Goal: Task Accomplishment & Management: Manage account settings

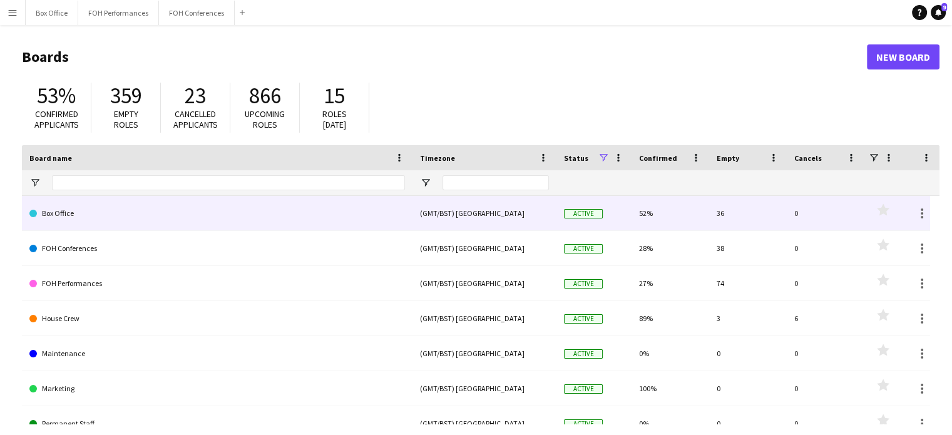
click at [154, 225] on link "Box Office" at bounding box center [216, 213] width 375 height 35
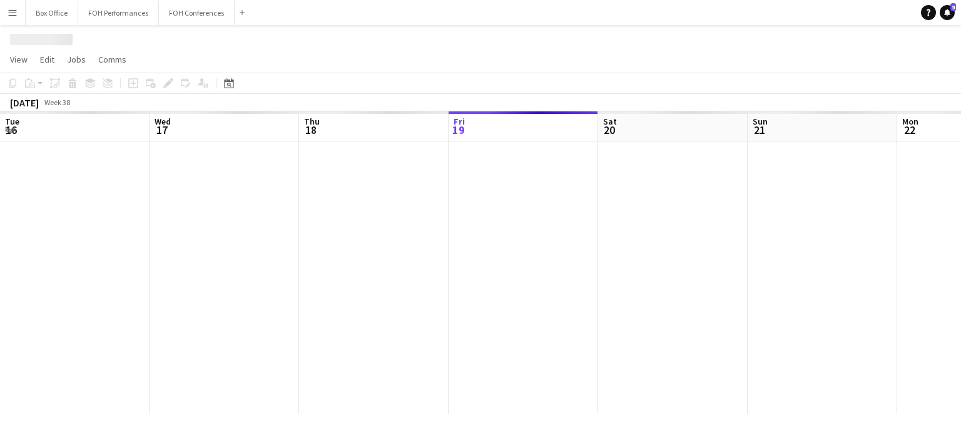
scroll to position [0, 299]
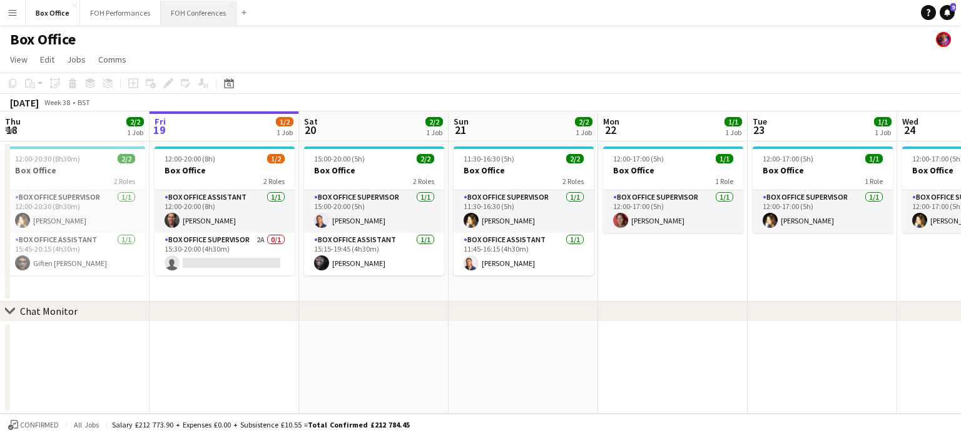
click at [195, 20] on button "FOH Conferences Close" at bounding box center [199, 13] width 76 height 24
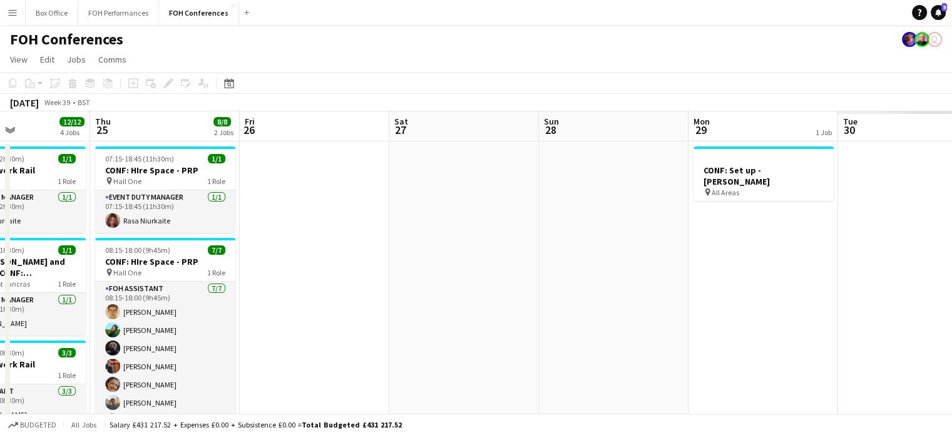
scroll to position [0, 440]
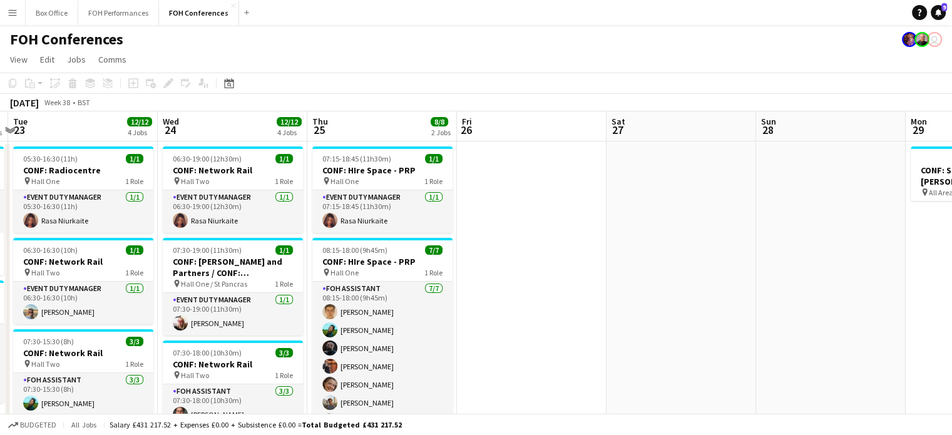
drag, startPoint x: 740, startPoint y: 123, endPoint x: 0, endPoint y: 171, distance: 741.1
click at [0, 171] on app-calendar-viewport "Sat 20 Sun 21 Mon 22 5/5 2 Jobs Tue 23 12/12 4 Jobs Wed 24 12/12 4 Jobs Thu 25 …" at bounding box center [476, 396] width 952 height 570
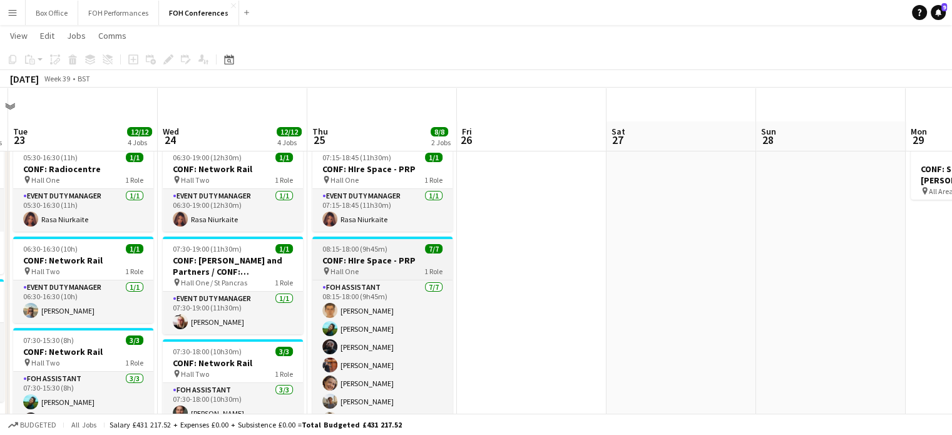
scroll to position [63, 0]
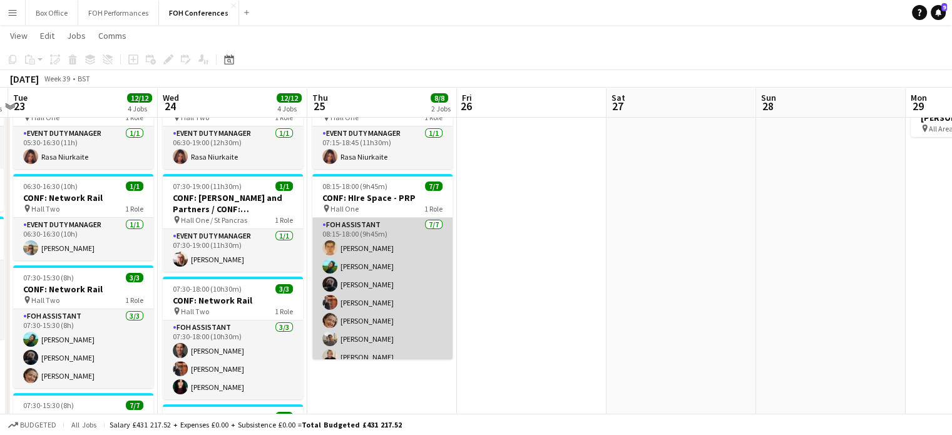
click at [372, 283] on app-card-role "FOH Assistant [DATE] 08:15-18:00 (9h45m) [PERSON_NAME] [PERSON_NAME] [PERSON_NA…" at bounding box center [382, 293] width 140 height 151
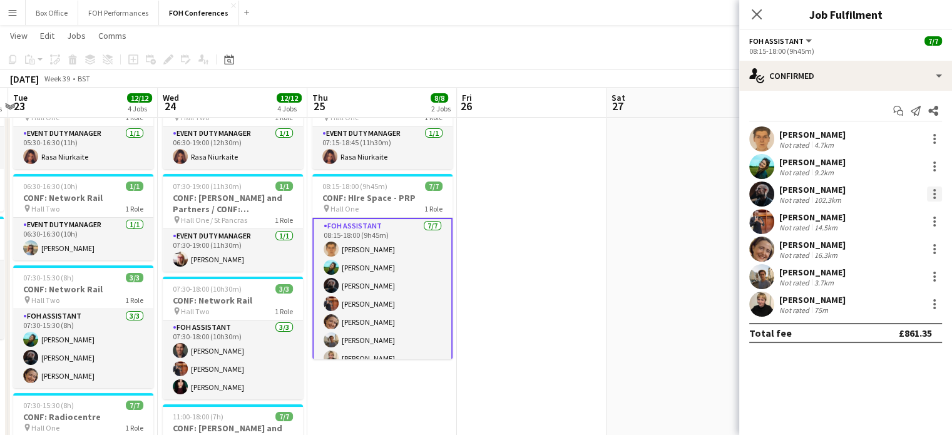
click at [932, 192] on div at bounding box center [934, 193] width 15 height 15
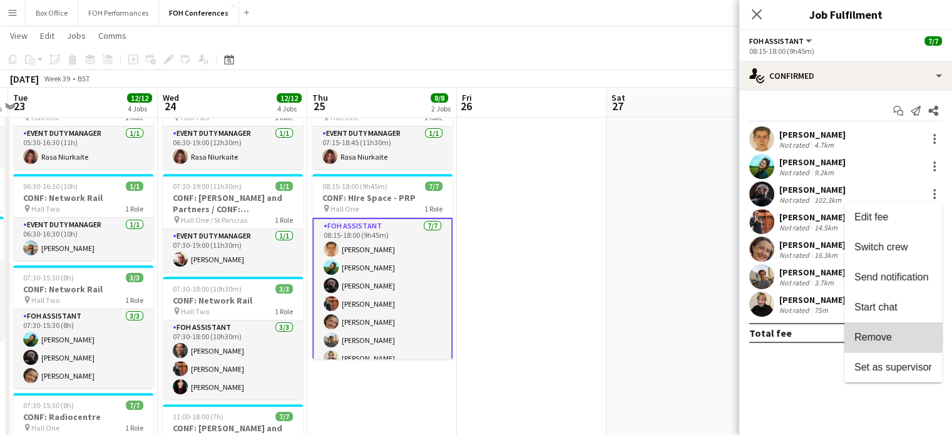
click at [885, 334] on span "Remove" at bounding box center [873, 337] width 38 height 11
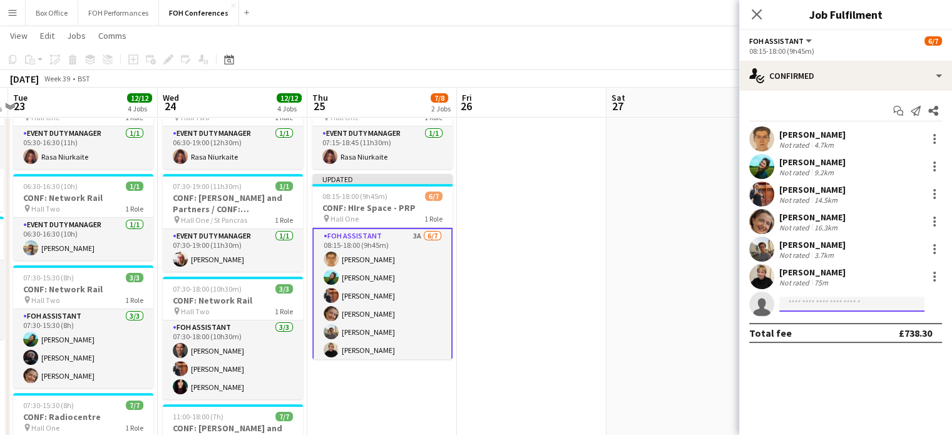
click at [835, 305] on input at bounding box center [851, 304] width 145 height 15
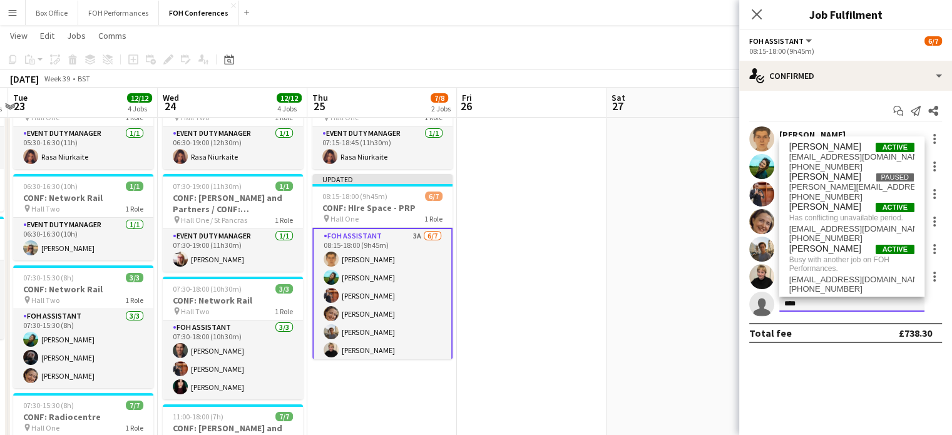
type input "****"
click at [681, 297] on app-date-cell at bounding box center [681, 348] width 150 height 540
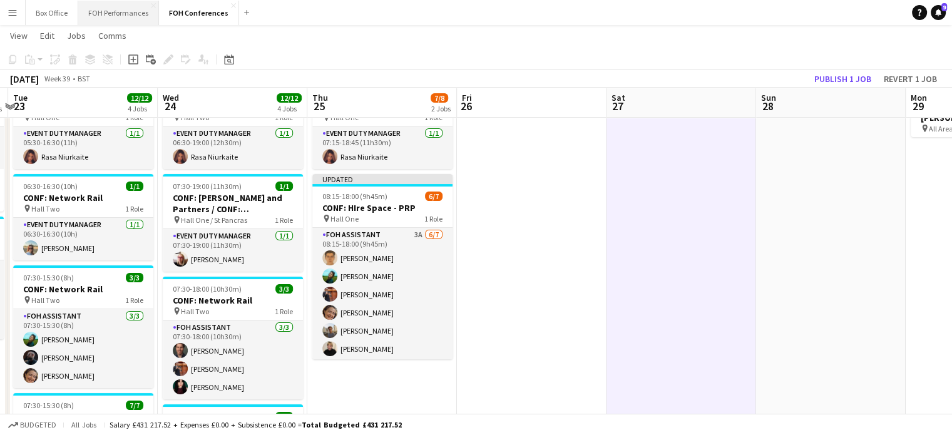
click at [120, 17] on button "FOH Performances Close" at bounding box center [118, 13] width 81 height 24
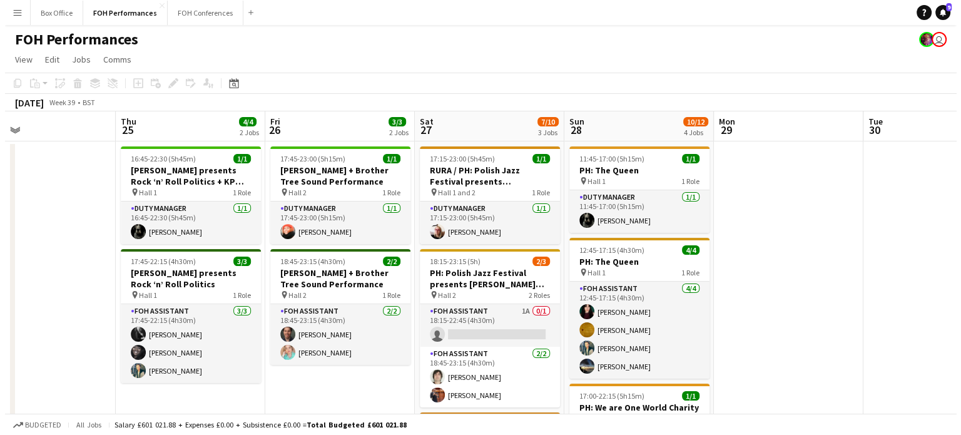
scroll to position [0, 318]
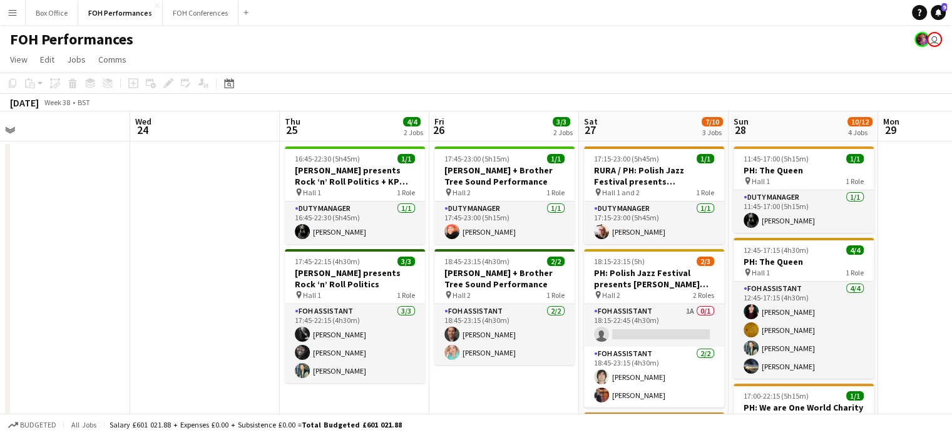
drag, startPoint x: 767, startPoint y: 121, endPoint x: 0, endPoint y: 154, distance: 767.8
click at [0, 154] on app-calendar-viewport "Sun 21 6/6 2 Jobs Mon 22 1/1 1 Job Tue 23 Wed 24 Thu 25 4/4 2 Jobs Fri 26 3/3 2…" at bounding box center [476, 433] width 952 height 645
click at [178, 14] on button "FOH Conferences Close" at bounding box center [201, 13] width 76 height 24
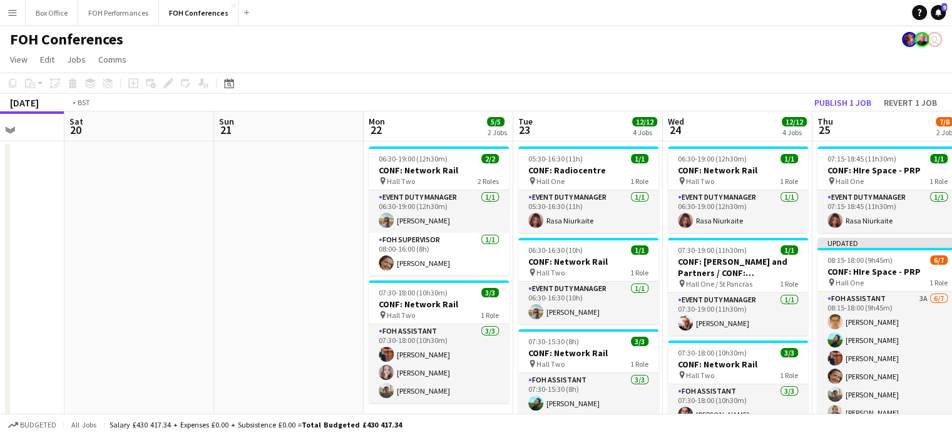
scroll to position [0, 430]
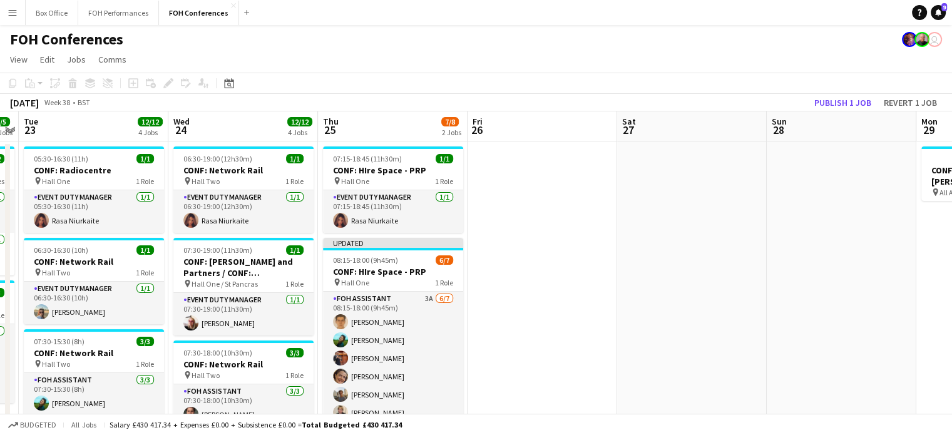
drag, startPoint x: 729, startPoint y: 126, endPoint x: 0, endPoint y: 159, distance: 729.6
click at [0, 159] on app-calendar-viewport "Sat 20 Sun 21 Mon 22 5/5 2 Jobs Tue 23 12/12 4 Jobs Wed 24 12/12 4 Jobs Thu 25 …" at bounding box center [476, 396] width 952 height 570
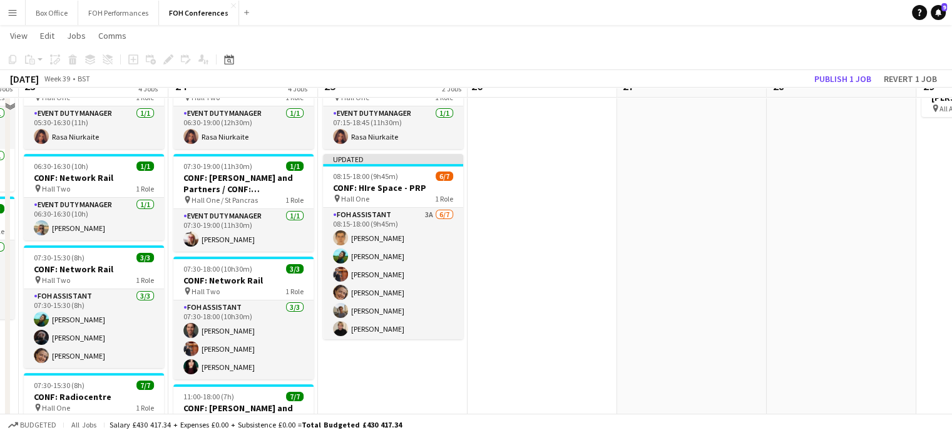
scroll to position [63, 0]
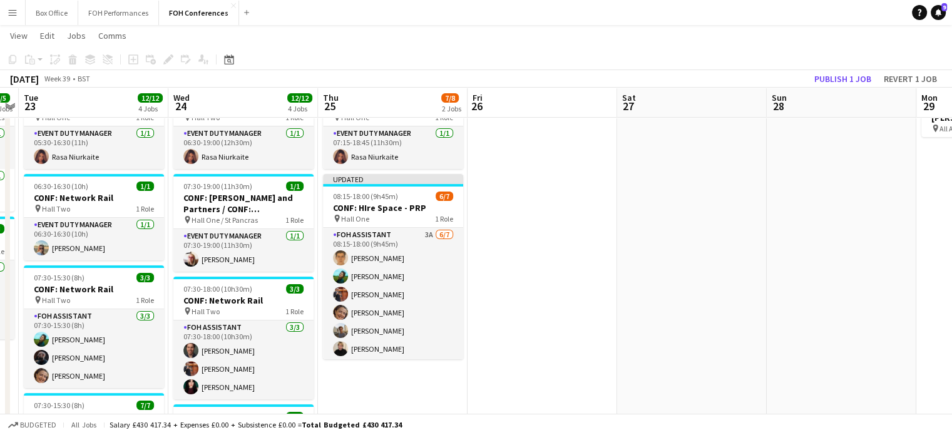
click at [903, 204] on app-date-cell at bounding box center [841, 348] width 150 height 540
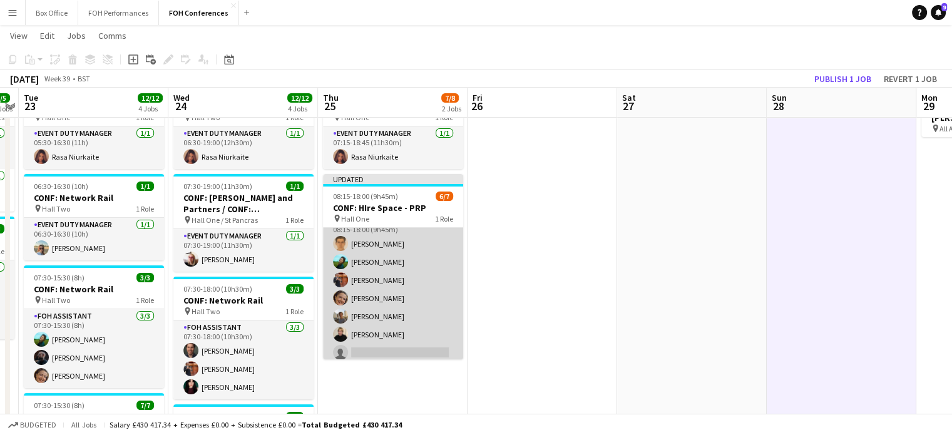
scroll to position [20, 0]
click at [395, 275] on app-card-role "FOH Assistant 3A [DATE] 08:15-18:00 (9h45m) [PERSON_NAME] [PERSON_NAME] [PERSON…" at bounding box center [393, 283] width 140 height 151
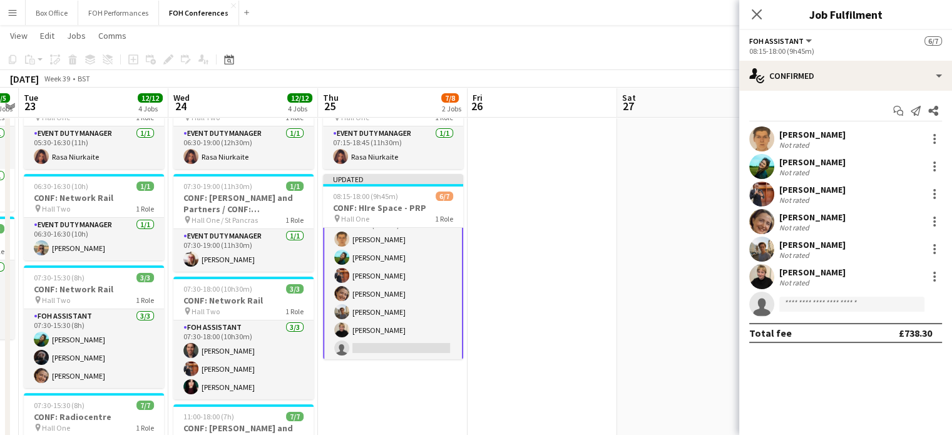
scroll to position [21, 0]
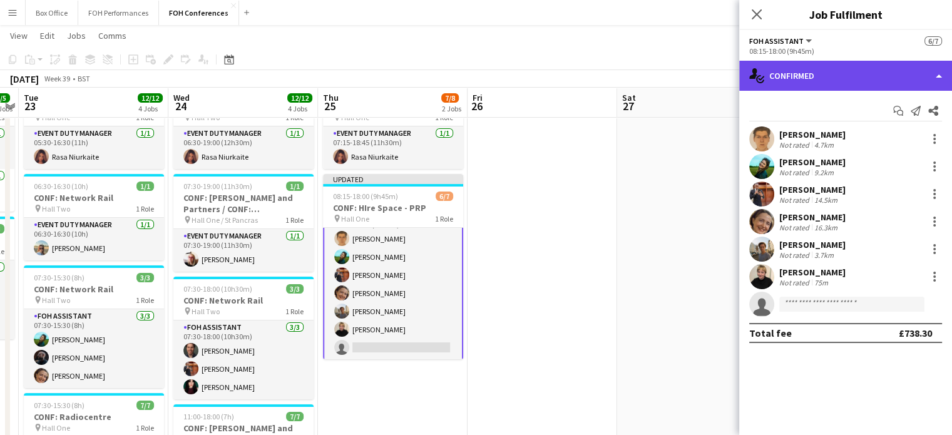
click at [888, 83] on div "single-neutral-actions-check-2 Confirmed" at bounding box center [845, 76] width 213 height 30
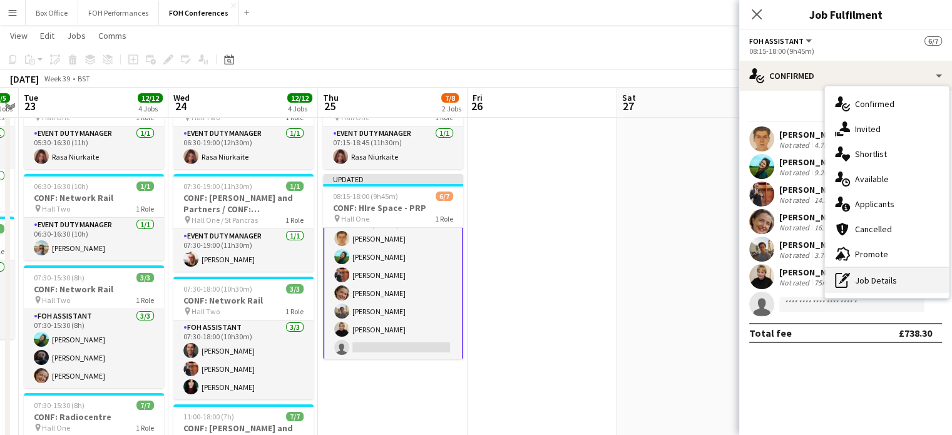
click at [893, 282] on div "pen-write Job Details" at bounding box center [887, 280] width 124 height 25
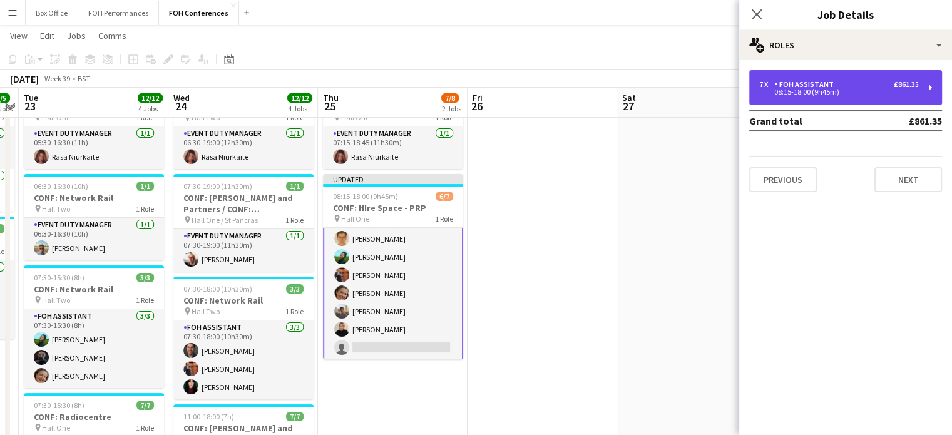
click at [839, 89] on div "08:15-18:00 (9h45m)" at bounding box center [839, 92] width 160 height 6
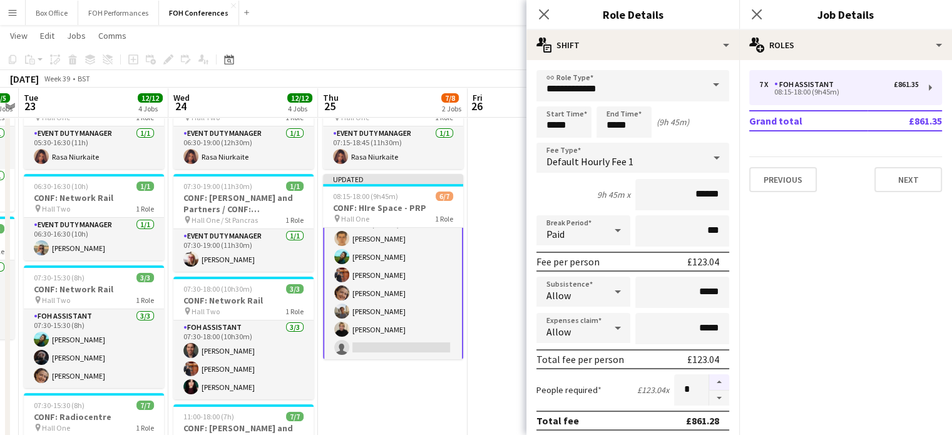
click at [713, 380] on button "button" at bounding box center [719, 382] width 20 height 16
type input "*"
click at [481, 243] on app-date-cell at bounding box center [542, 348] width 150 height 540
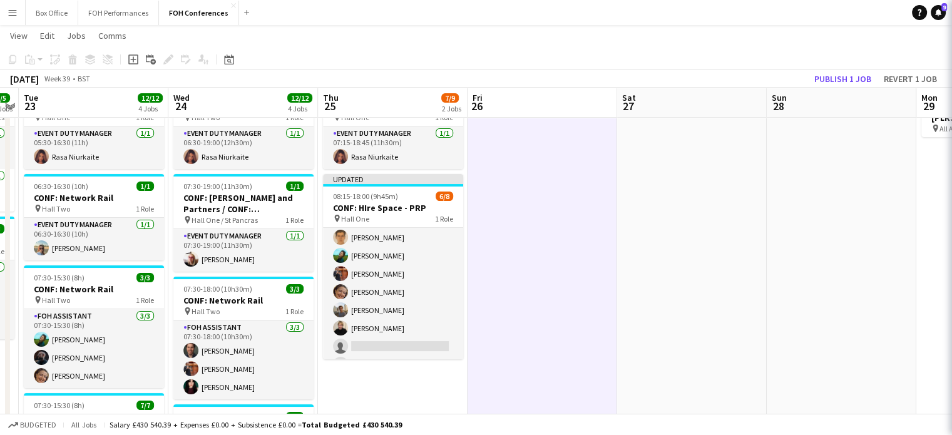
scroll to position [20, 0]
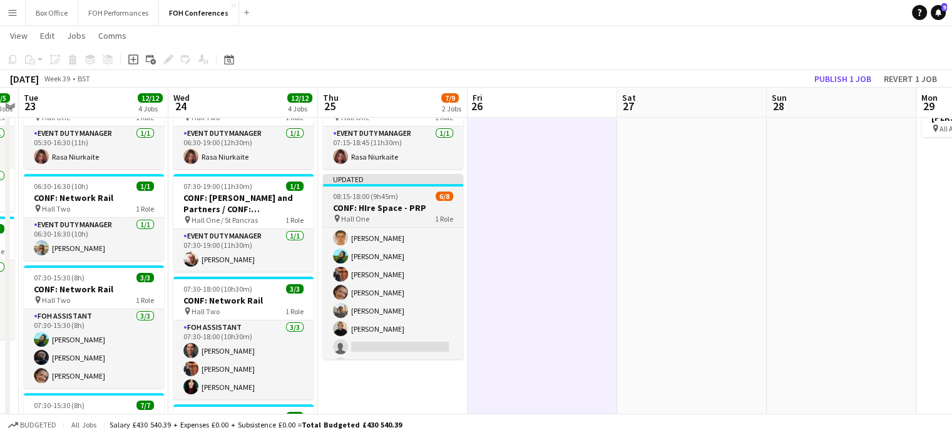
click at [397, 205] on h3 "CONF: HIre Space - PRP" at bounding box center [393, 207] width 140 height 11
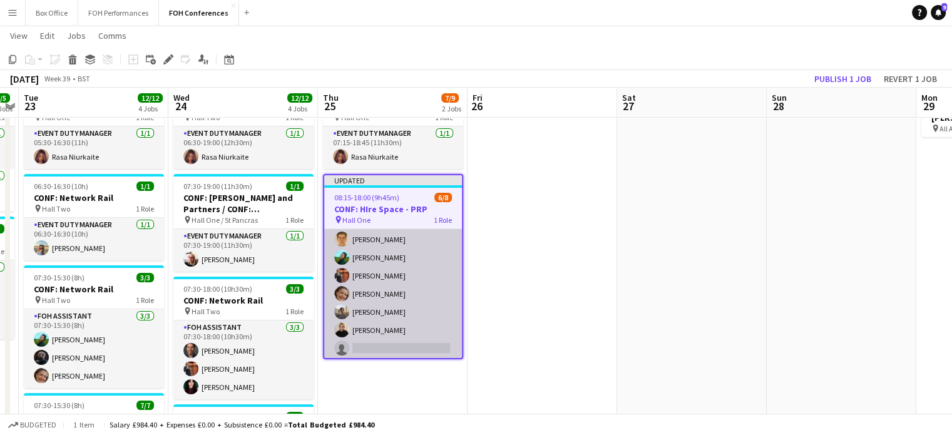
click at [397, 259] on app-card-role "FOH Assistant 3A [DATE] 08:15-18:00 (9h45m) [PERSON_NAME] [PERSON_NAME] [PERSON…" at bounding box center [393, 294] width 138 height 170
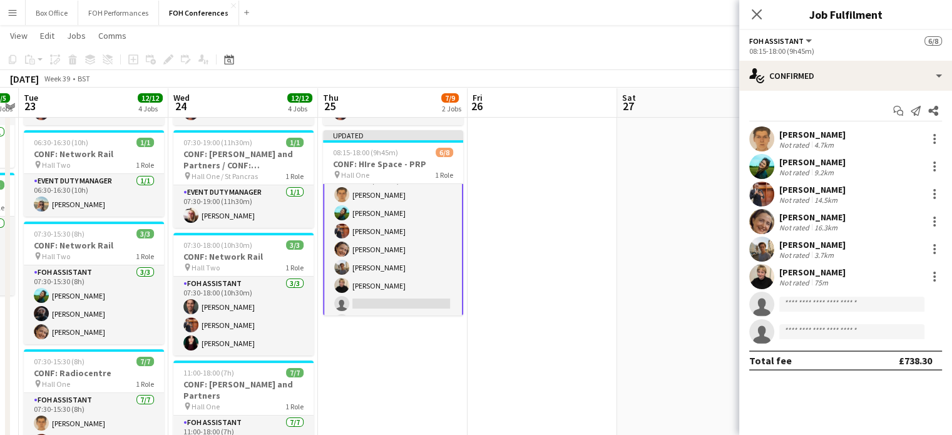
scroll to position [125, 0]
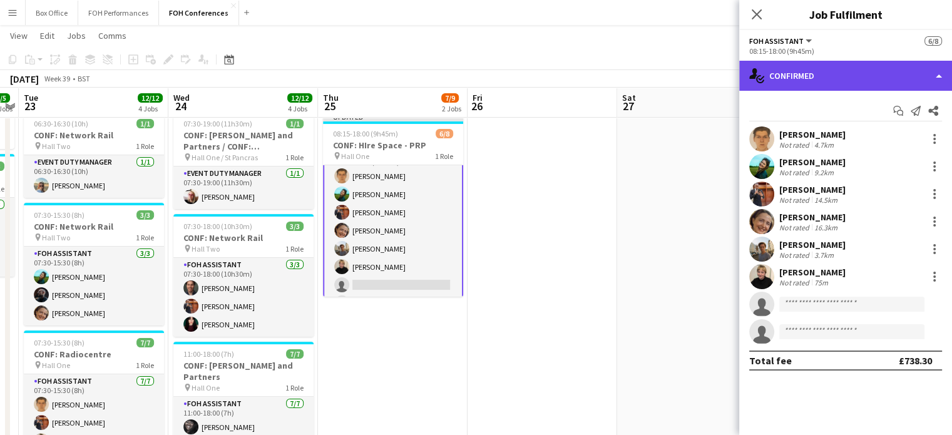
click at [872, 78] on div "single-neutral-actions-check-2 Confirmed" at bounding box center [845, 76] width 213 height 30
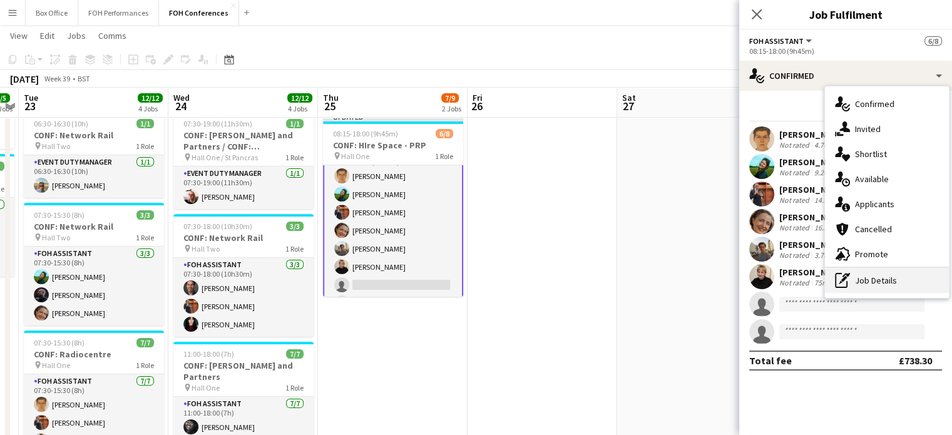
click at [888, 277] on div "pen-write Job Details" at bounding box center [887, 280] width 124 height 25
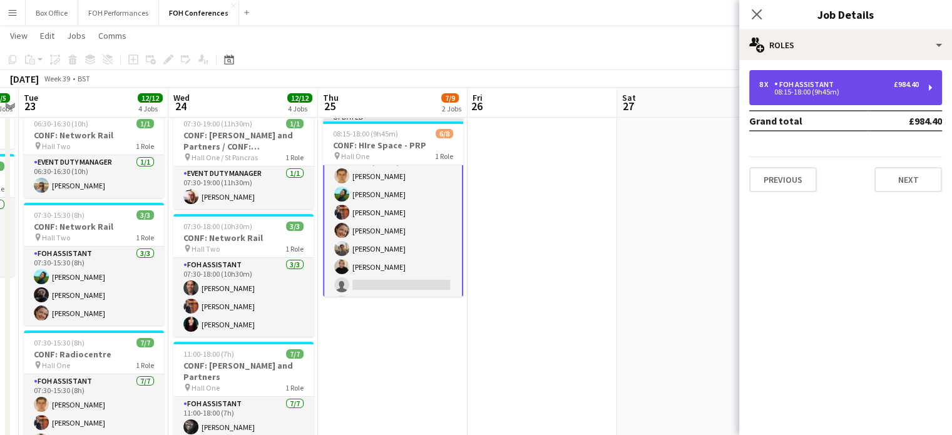
click at [801, 83] on div "FOH Assistant" at bounding box center [806, 84] width 64 height 9
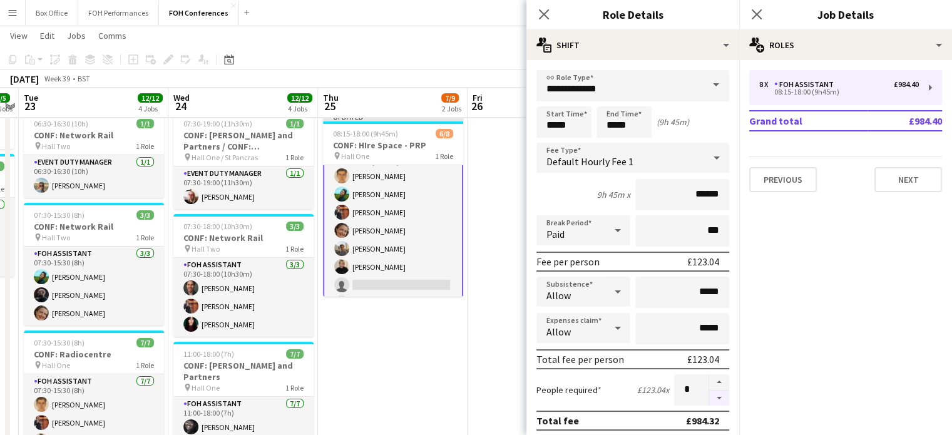
click at [711, 392] on button "button" at bounding box center [719, 398] width 20 height 16
type input "*"
click at [444, 325] on app-date-cell "07:15-18:45 (11h30m) 1/1 CONF: HIre Space - PRP pin Hall One 1 Role Event Duty …" at bounding box center [393, 285] width 150 height 540
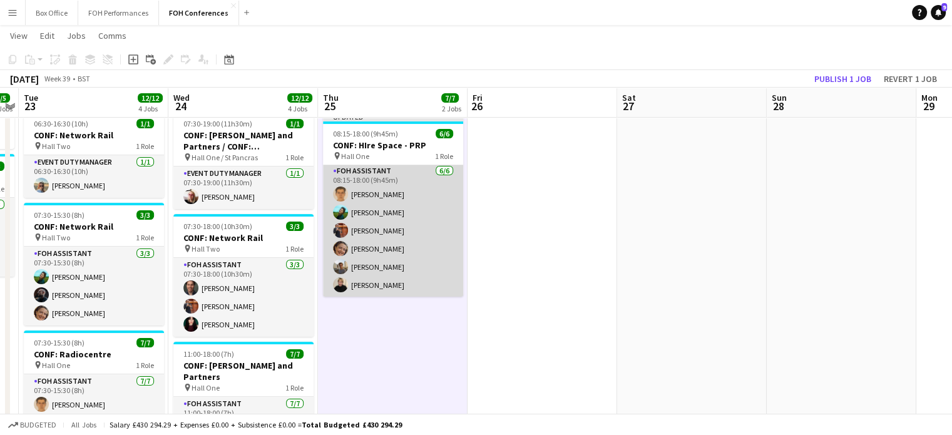
scroll to position [0, 0]
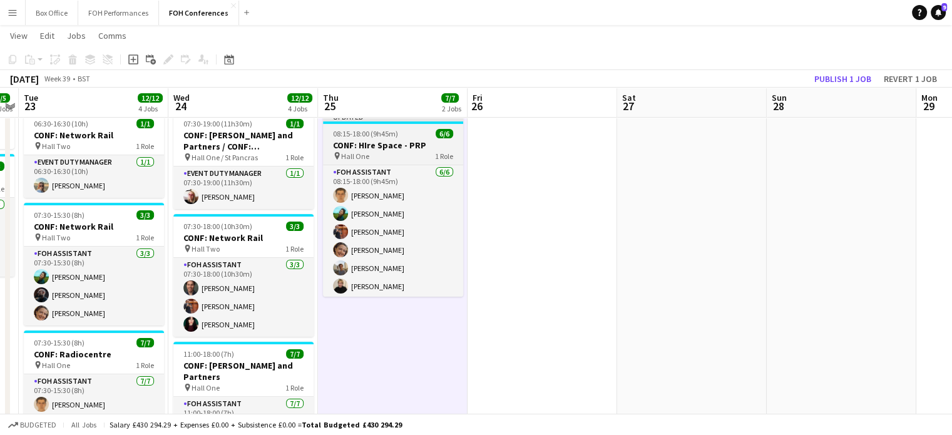
click at [380, 143] on h3 "CONF: HIre Space - PRP" at bounding box center [393, 145] width 140 height 11
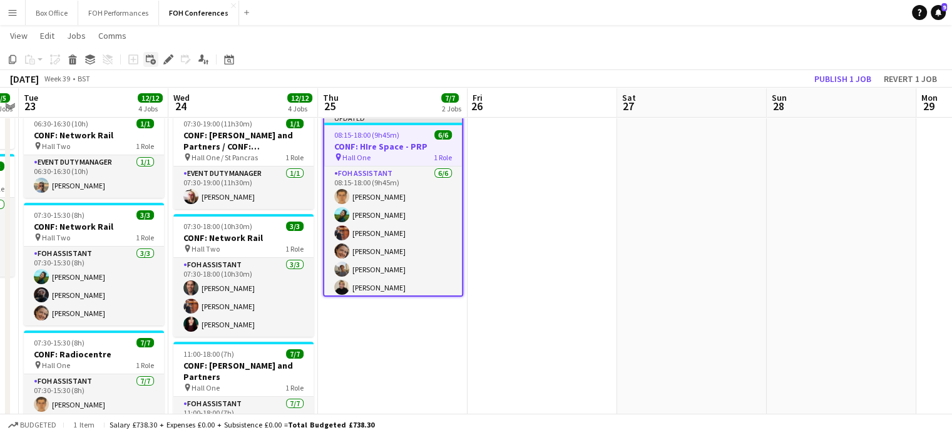
click at [146, 60] on icon at bounding box center [150, 58] width 8 height 8
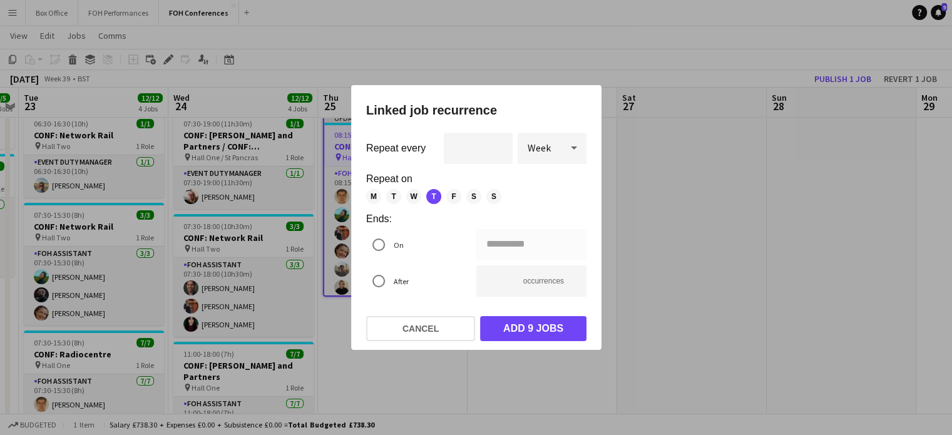
click at [781, 261] on div at bounding box center [476, 217] width 952 height 435
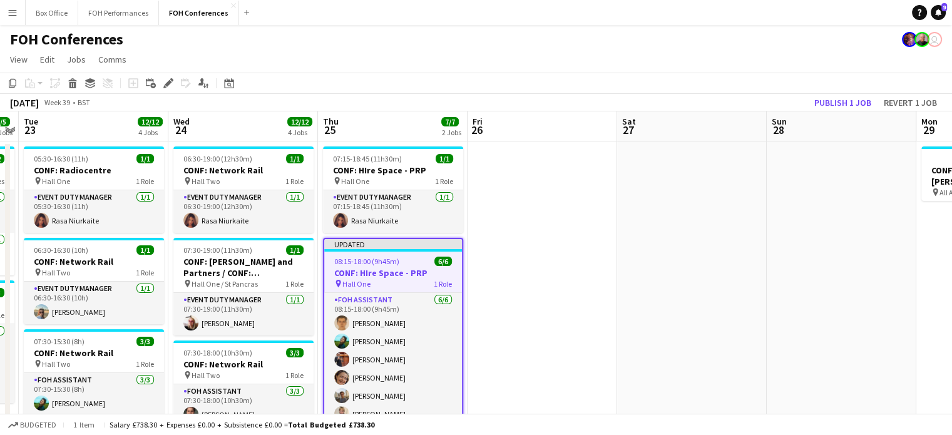
click at [405, 267] on h3 "CONF: HIre Space - PRP" at bounding box center [393, 272] width 138 height 11
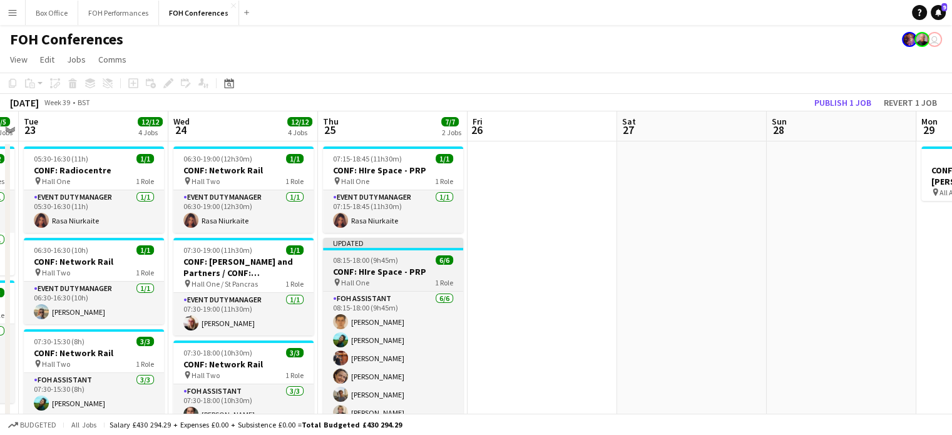
click at [405, 267] on h3 "CONF: HIre Space - PRP" at bounding box center [393, 271] width 140 height 11
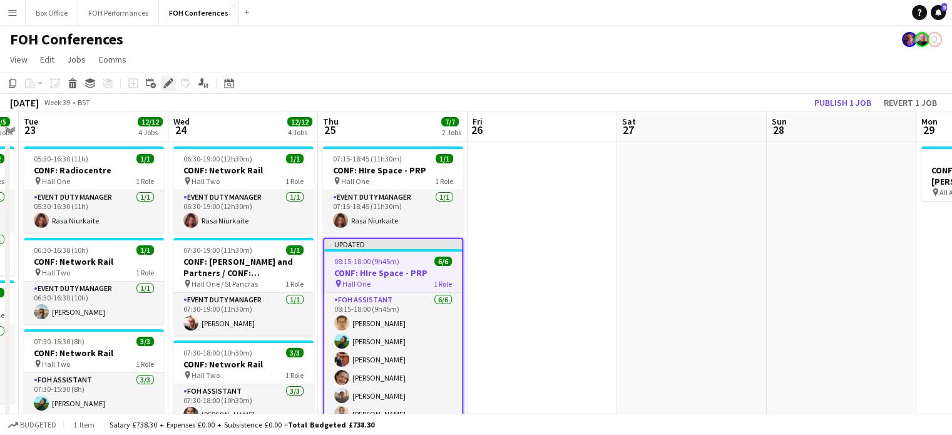
click at [165, 81] on icon "Edit" at bounding box center [168, 83] width 10 height 10
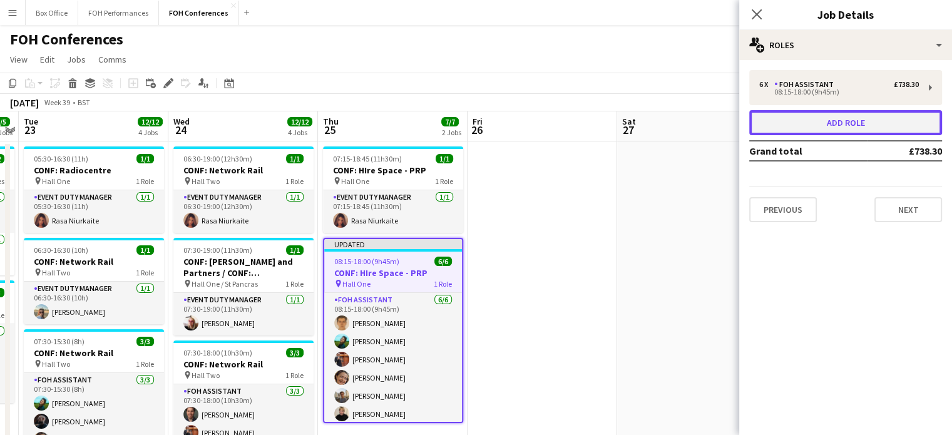
click at [840, 129] on button "Add role" at bounding box center [845, 122] width 193 height 25
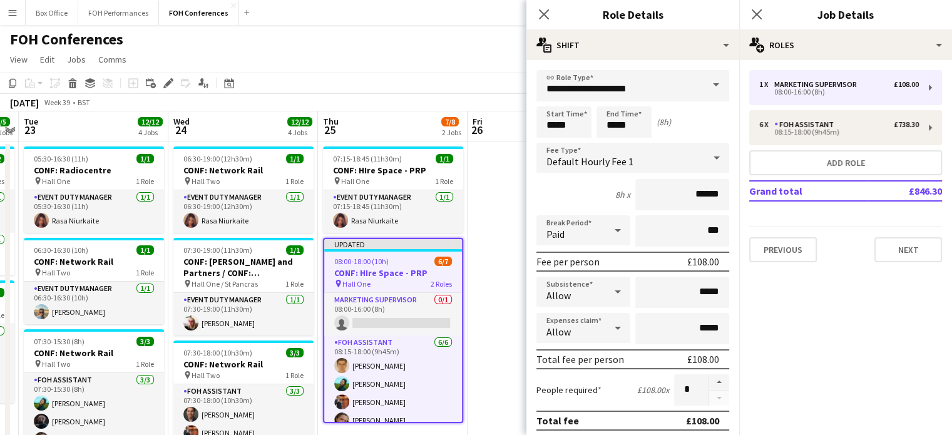
click at [703, 89] on span at bounding box center [716, 85] width 26 height 30
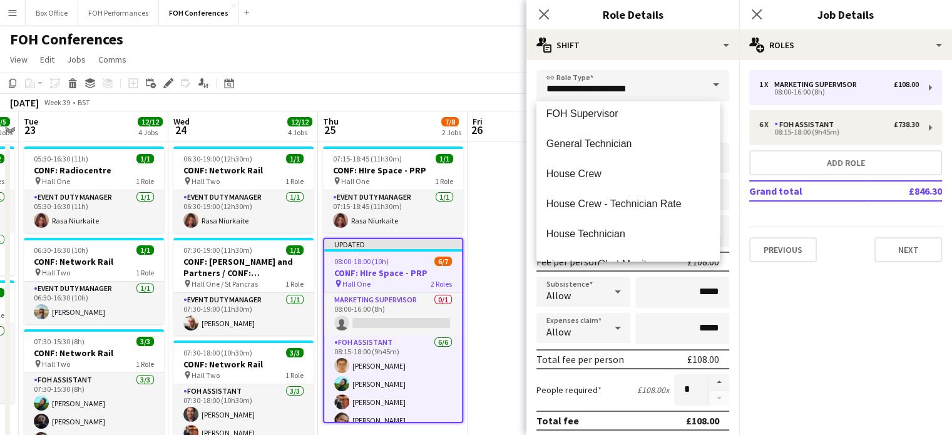
scroll to position [751, 0]
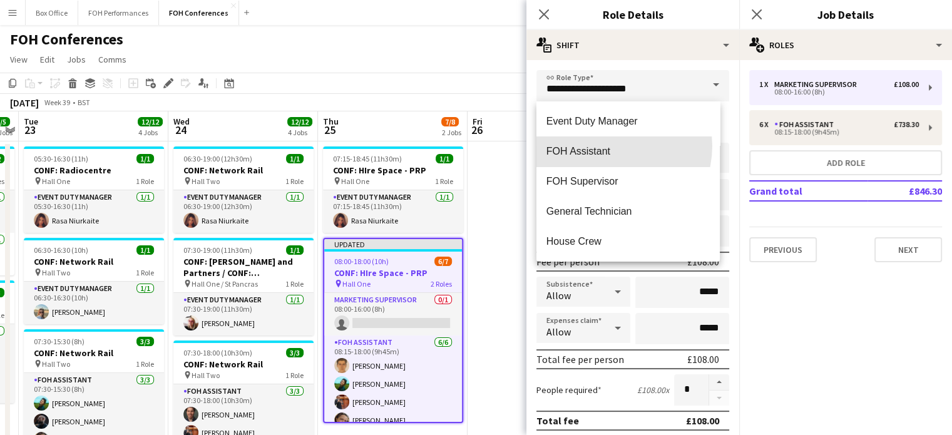
click at [609, 146] on span "FOH Assistant" at bounding box center [627, 151] width 163 height 12
type input "**********"
type input "******"
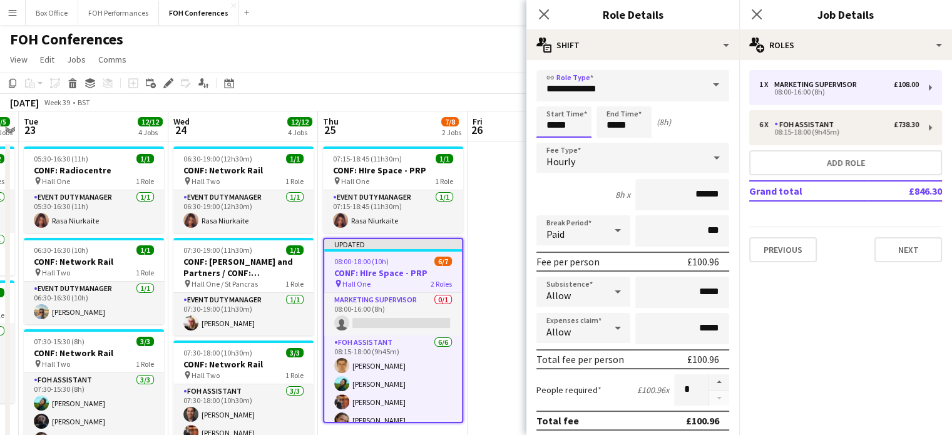
click at [561, 122] on input "*****" at bounding box center [563, 121] width 55 height 31
type input "*****"
click at [581, 98] on div at bounding box center [576, 100] width 25 height 13
click at [608, 128] on input "*****" at bounding box center [623, 121] width 55 height 31
click at [611, 96] on div at bounding box center [611, 100] width 25 height 13
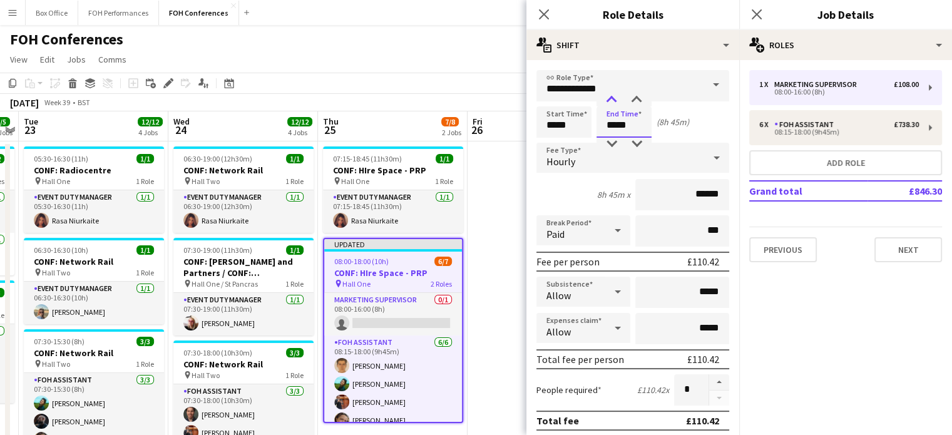
click at [611, 96] on div at bounding box center [611, 100] width 25 height 13
click at [611, 140] on div at bounding box center [611, 144] width 25 height 13
type input "*****"
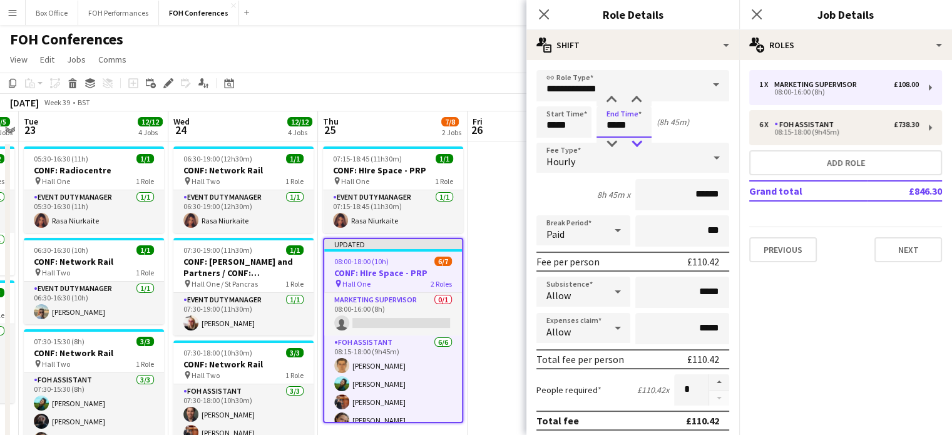
click at [641, 140] on div at bounding box center [636, 144] width 25 height 13
click at [510, 235] on app-date-cell at bounding box center [542, 411] width 150 height 540
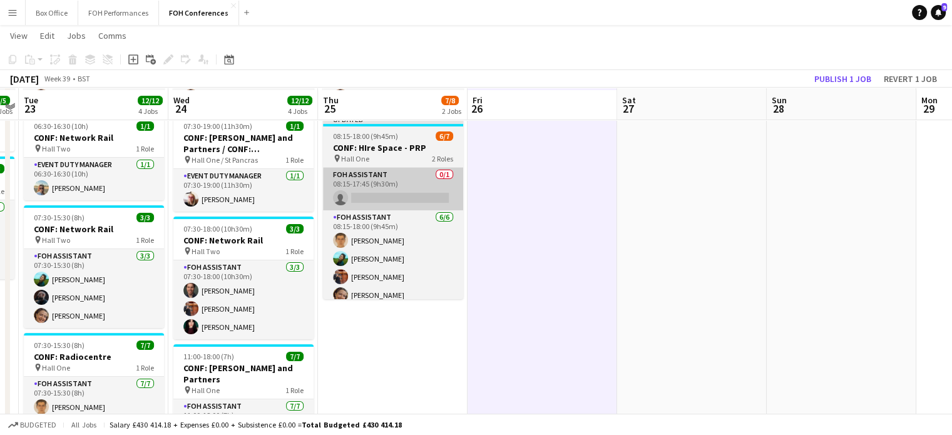
scroll to position [125, 0]
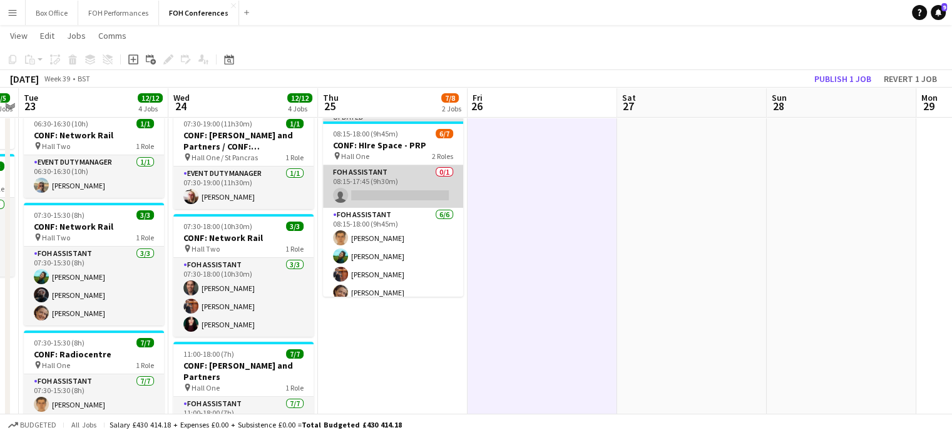
click at [372, 191] on app-card-role "FOH Assistant 0/1 08:15-17:45 (9h30m) single-neutral-actions" at bounding box center [393, 186] width 140 height 43
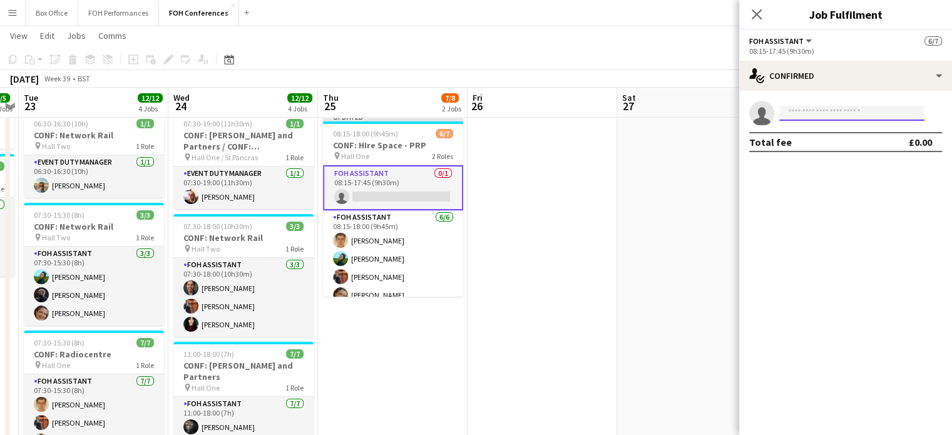
click at [823, 116] on input at bounding box center [851, 113] width 145 height 15
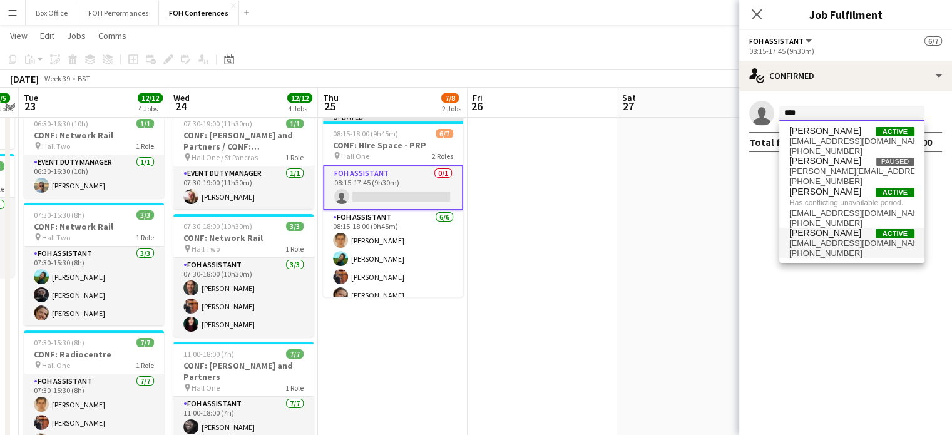
type input "****"
click at [826, 246] on span "[EMAIL_ADDRESS][DOMAIN_NAME]" at bounding box center [851, 243] width 125 height 10
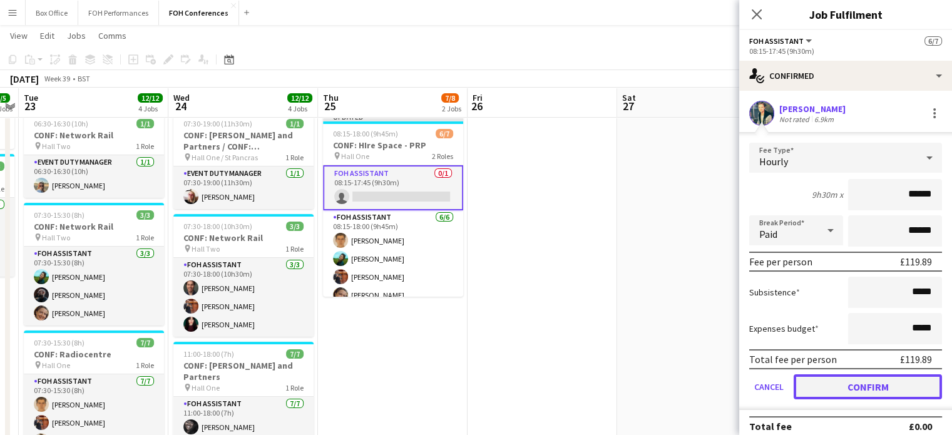
click at [860, 384] on button "Confirm" at bounding box center [867, 386] width 148 height 25
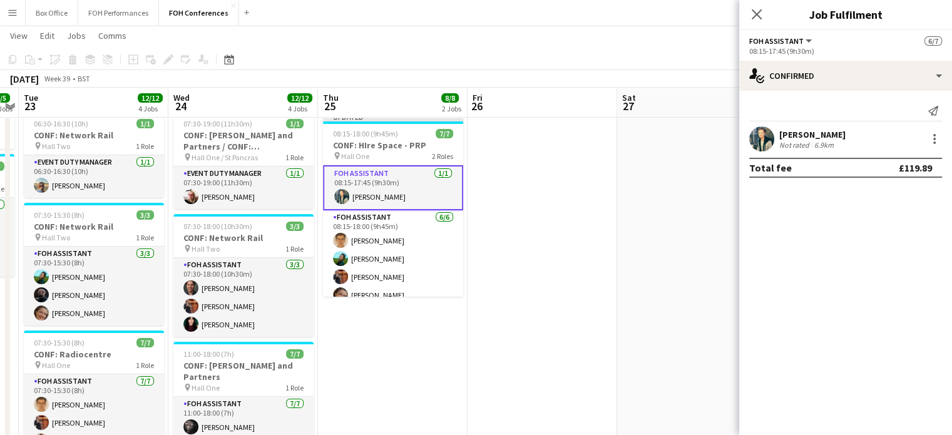
click at [607, 269] on app-date-cell at bounding box center [542, 285] width 150 height 540
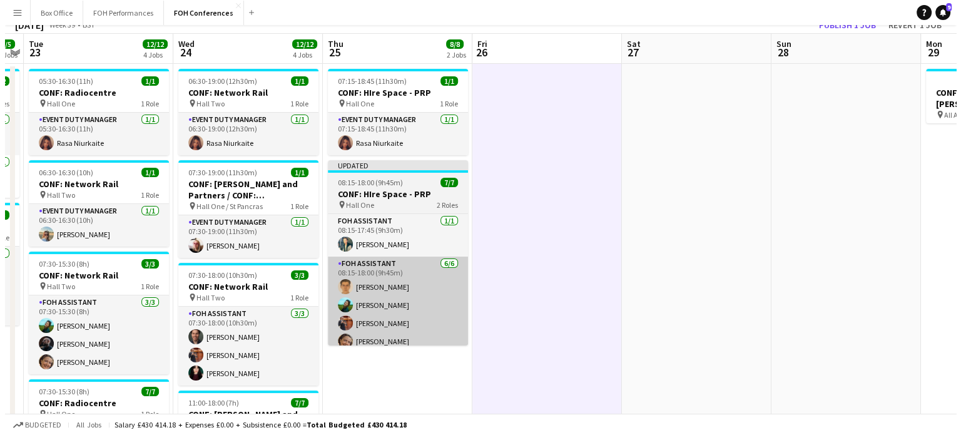
scroll to position [0, 0]
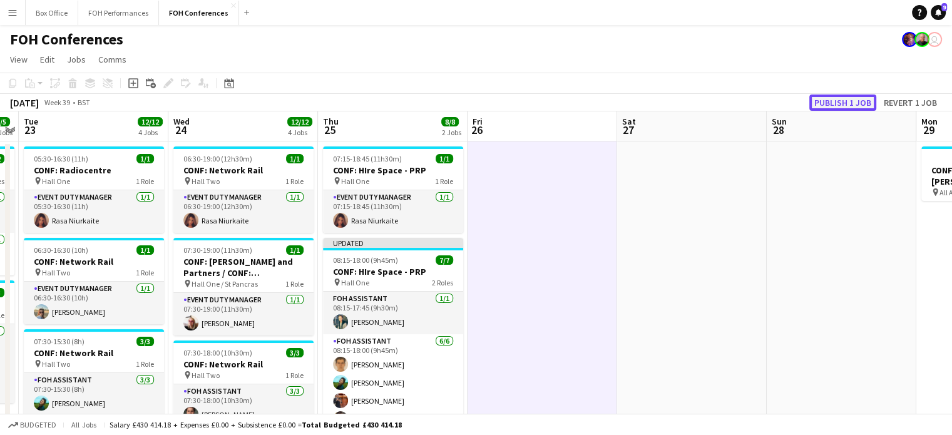
click at [864, 99] on button "Publish 1 job" at bounding box center [842, 102] width 67 height 16
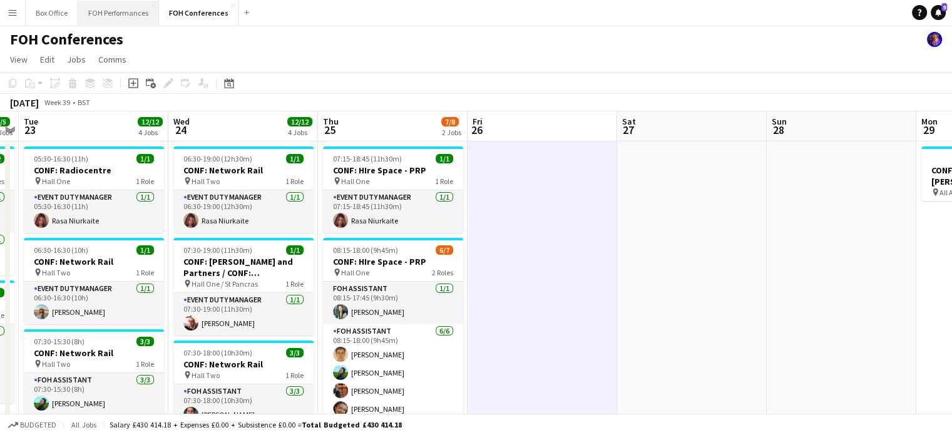
click at [110, 16] on button "FOH Performances Close" at bounding box center [118, 13] width 81 height 24
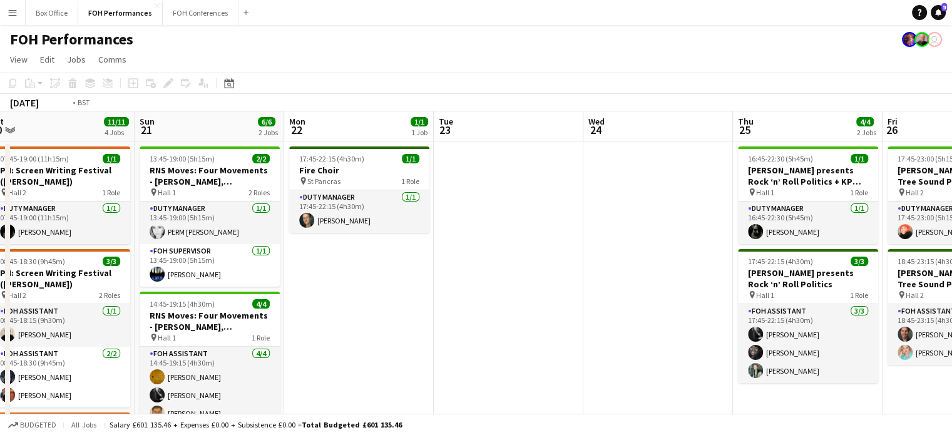
scroll to position [0, 476]
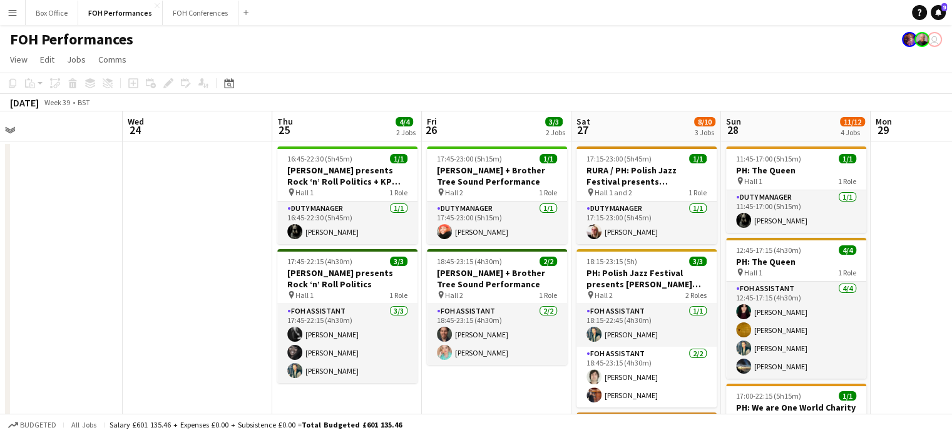
drag, startPoint x: 775, startPoint y: 135, endPoint x: 0, endPoint y: 173, distance: 775.6
click at [0, 173] on app-calendar-viewport "Sat 20 11/11 4 Jobs Sun 21 6/6 2 Jobs Mon 22 1/1 1 Job Tue 23 Wed 24 Thu 25 4/4…" at bounding box center [476, 433] width 952 height 645
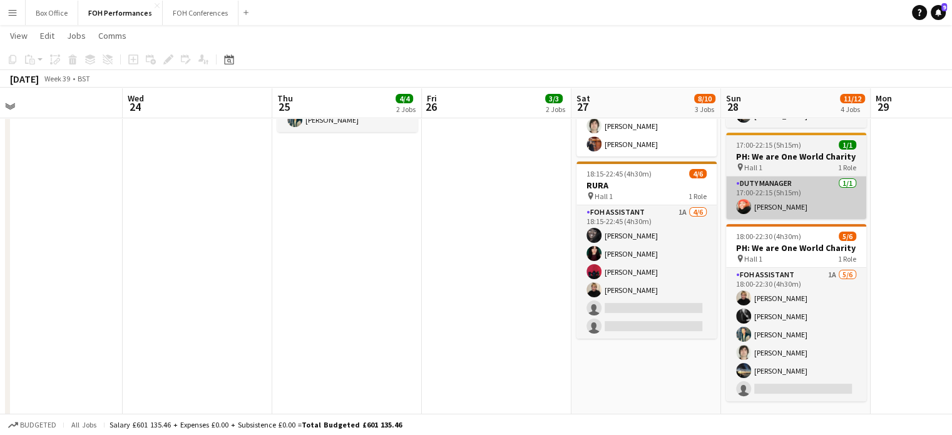
scroll to position [250, 0]
